Goal: Transaction & Acquisition: Download file/media

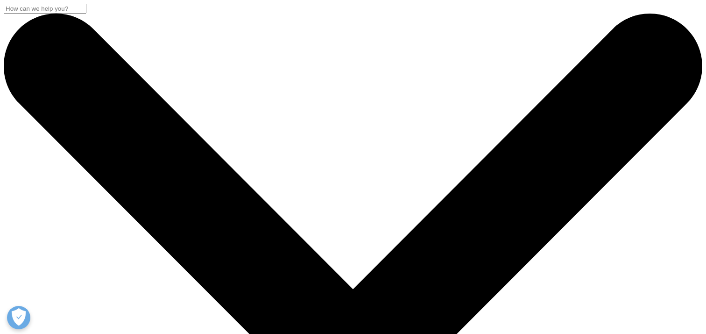
scroll to position [238, 551]
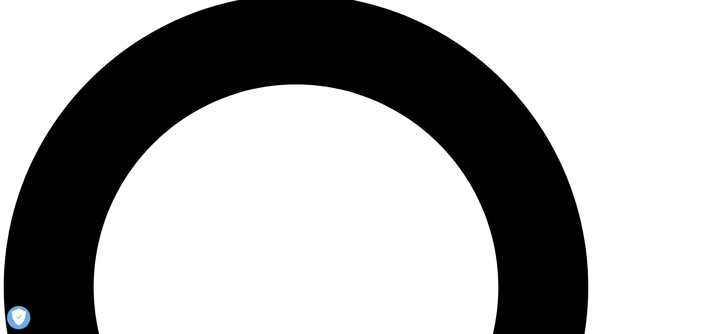
scroll to position [724, 0]
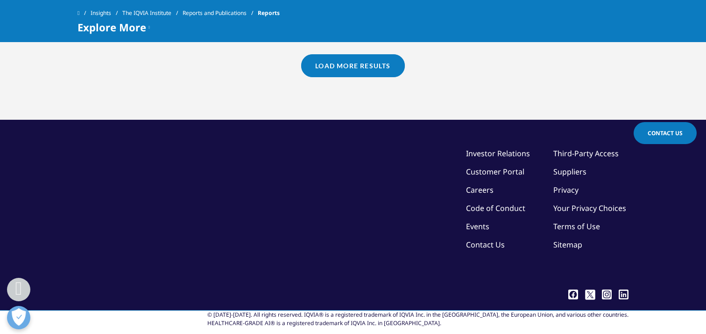
scroll to position [1070, 0]
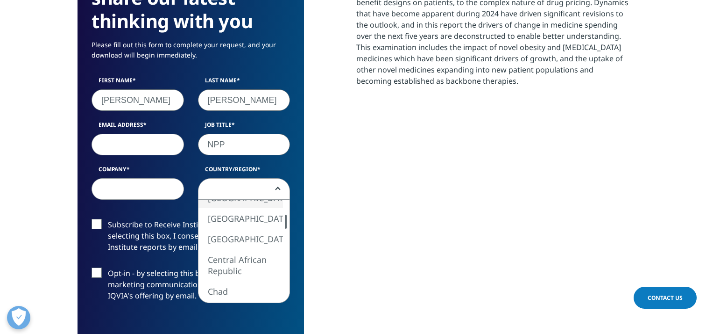
scroll to position [516, 551]
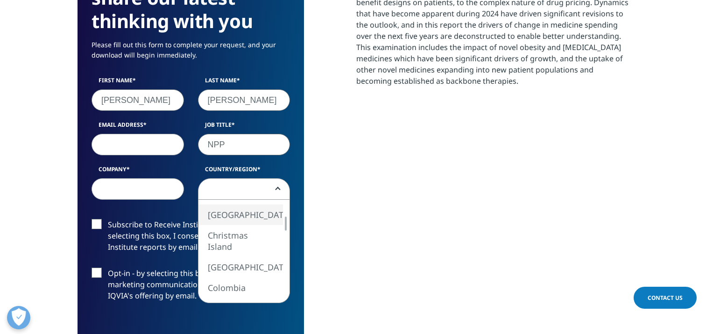
select select "[GEOGRAPHIC_DATA]"
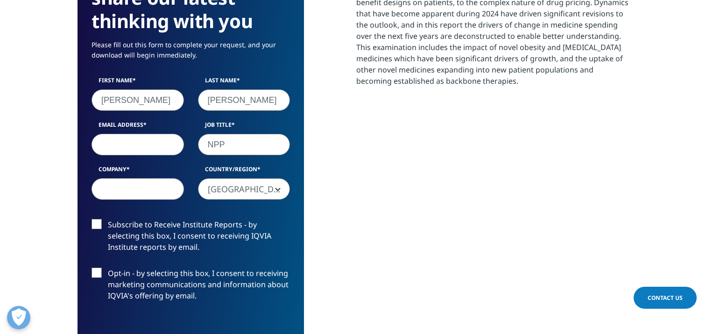
click at [143, 194] on input "Company" at bounding box center [138, 188] width 92 height 21
type input "DRL"
click at [136, 134] on input "Email Address" at bounding box center [138, 144] width 92 height 21
type input "biozhanglogy@gmail.com"
click at [89, 221] on div "Subscribe to Receive Institute Reports - by selecting this box, I consent to re…" at bounding box center [191, 238] width 213 height 39
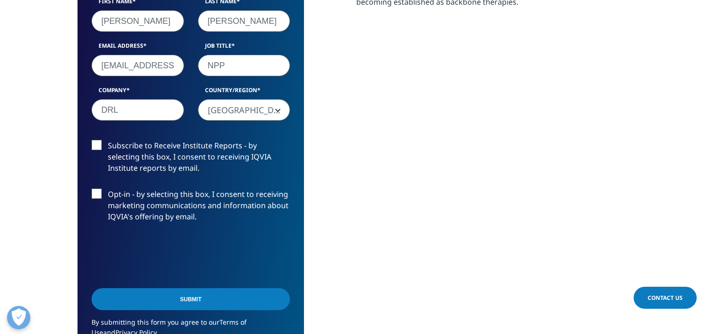
scroll to position [576, 0]
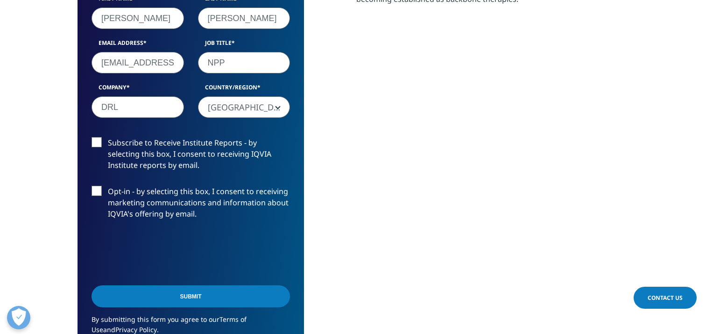
click at [99, 196] on label "Opt-in - by selecting this box, I consent to receiving marketing communications…" at bounding box center [191, 204] width 199 height 39
click at [108, 185] on input "Opt-in - by selecting this box, I consent to receiving marketing communications…" at bounding box center [108, 185] width 0 height 0
click at [94, 152] on label "Subscribe to Receive Institute Reports - by selecting this box, I consent to re…" at bounding box center [191, 156] width 199 height 39
click at [108, 137] on input "Subscribe to Receive Institute Reports - by selecting this box, I consent to re…" at bounding box center [108, 137] width 0 height 0
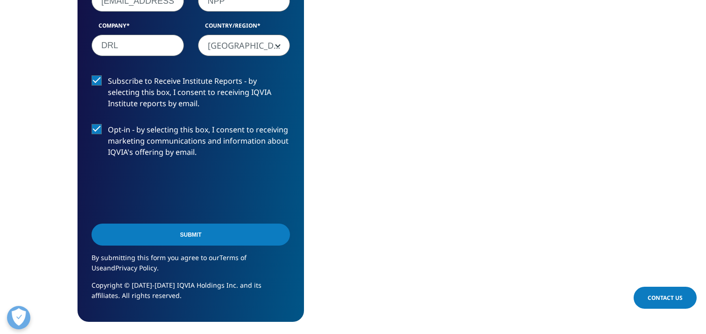
scroll to position [641, 0]
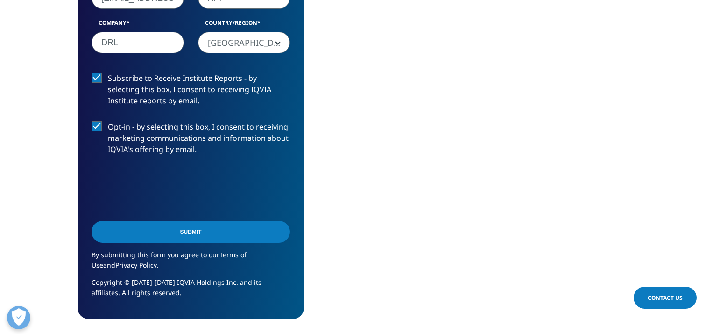
click at [211, 237] on input "Submit" at bounding box center [191, 231] width 199 height 22
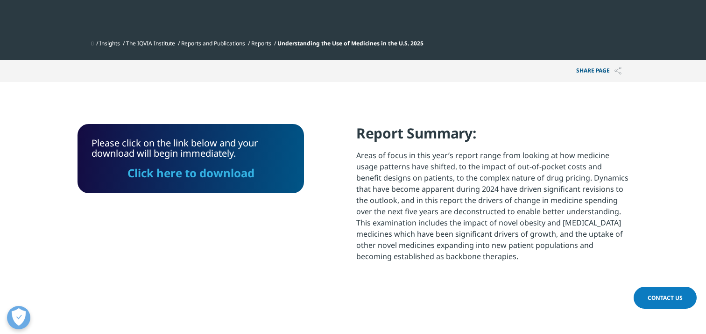
scroll to position [321, 0]
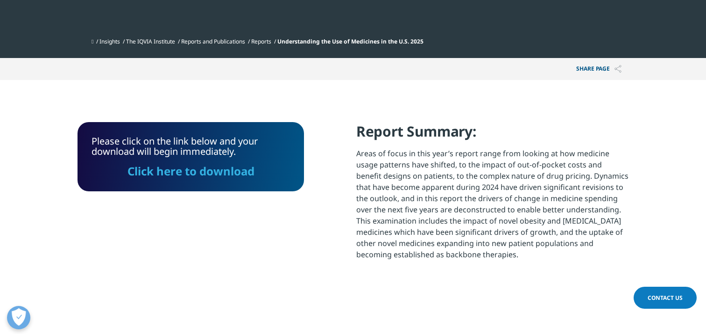
click at [237, 170] on link "Click here to download" at bounding box center [191, 170] width 127 height 15
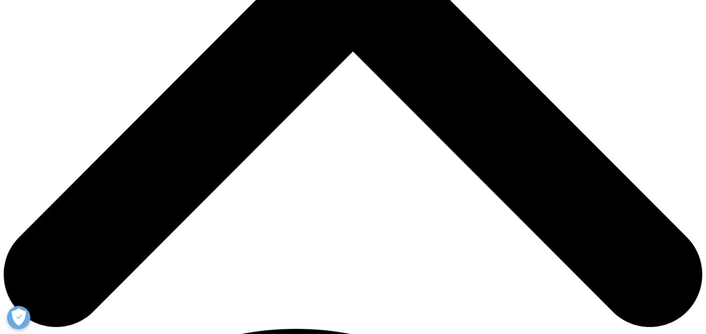
scroll to position [395, 0]
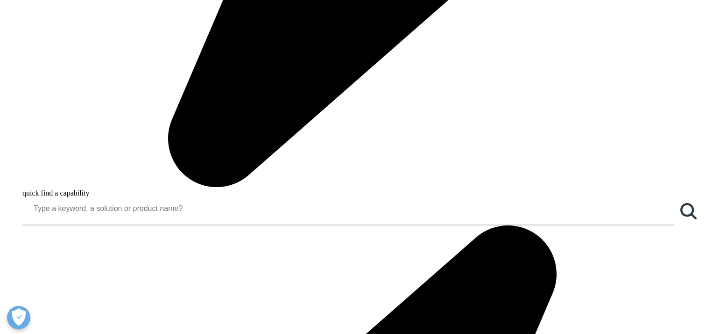
scroll to position [834, 0]
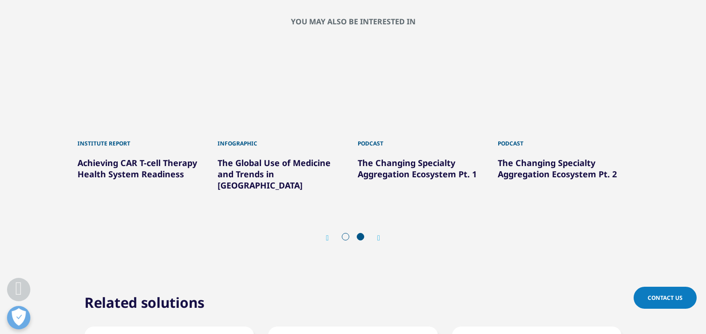
click at [378, 234] on icon "Next slide" at bounding box center [378, 237] width 3 height 7
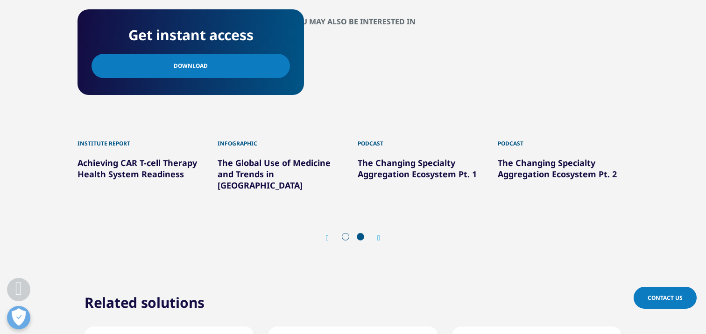
scroll to position [0, 0]
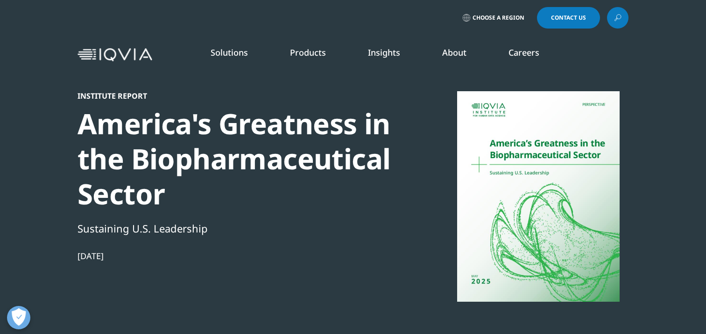
click at [384, 50] on link "Insights" at bounding box center [384, 52] width 32 height 11
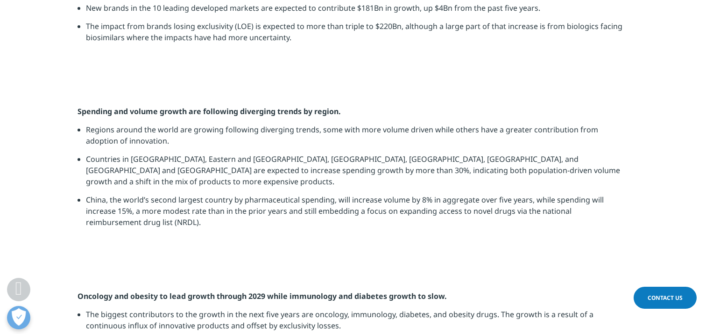
scroll to position [1295, 0]
